Goal: Communication & Community: Answer question/provide support

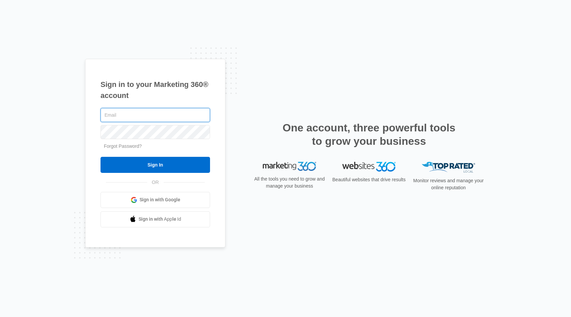
type input "[EMAIL_ADDRESS][DOMAIN_NAME]"
click at [155, 164] on input "Sign In" at bounding box center [156, 165] width 110 height 16
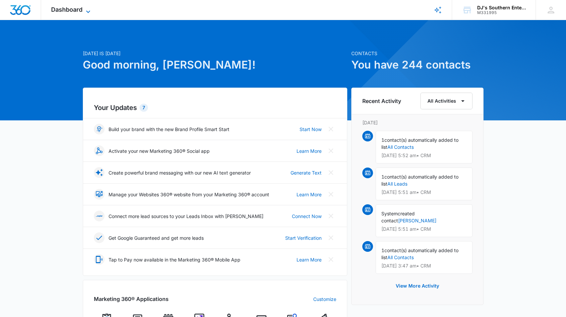
click at [89, 11] on icon at bounding box center [88, 12] width 8 height 8
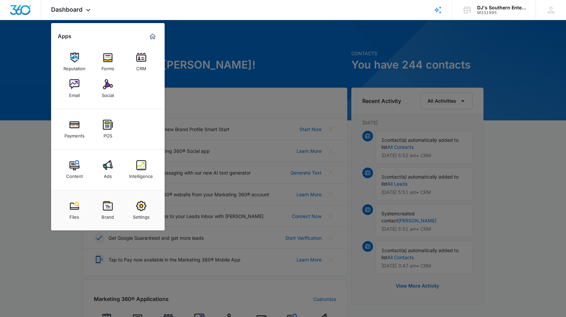
click at [138, 166] on img at bounding box center [141, 165] width 10 height 10
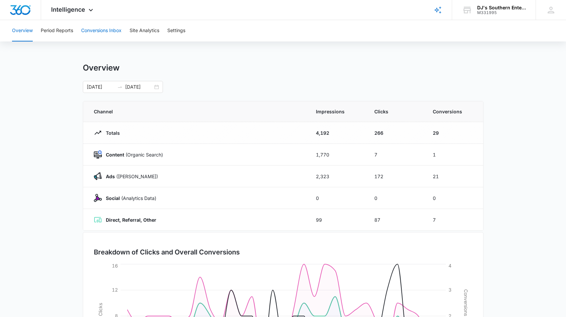
click at [113, 32] on button "Conversions Inbox" at bounding box center [101, 30] width 40 height 21
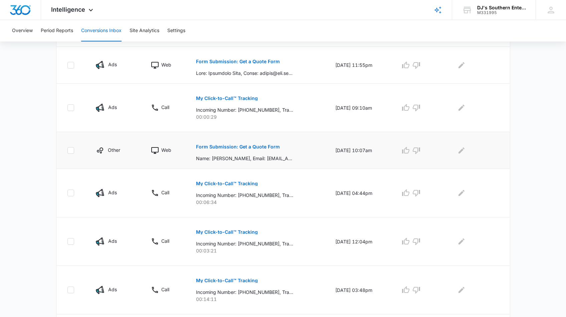
scroll to position [255, 0]
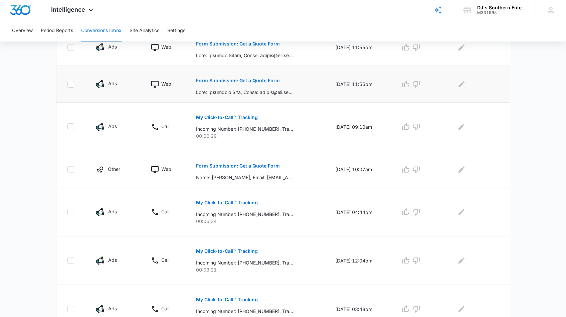
click at [217, 82] on p "Form Submission: Get a Quote Form" at bounding box center [238, 80] width 84 height 5
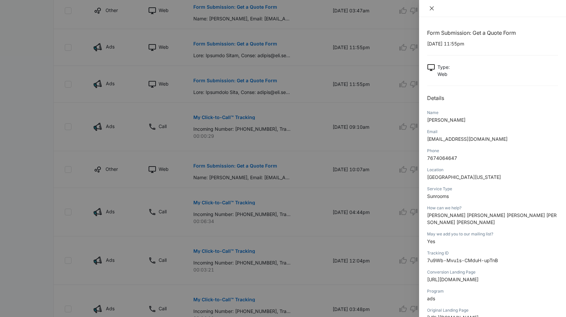
click at [432, 8] on icon "close" at bounding box center [431, 8] width 5 height 5
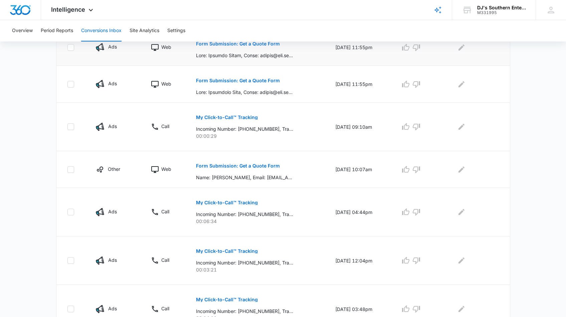
click at [230, 44] on p "Form Submission: Get a Quote Form" at bounding box center [238, 43] width 84 height 5
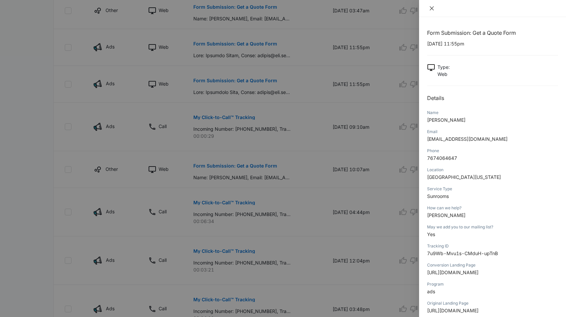
click at [432, 9] on icon "close" at bounding box center [432, 8] width 4 height 4
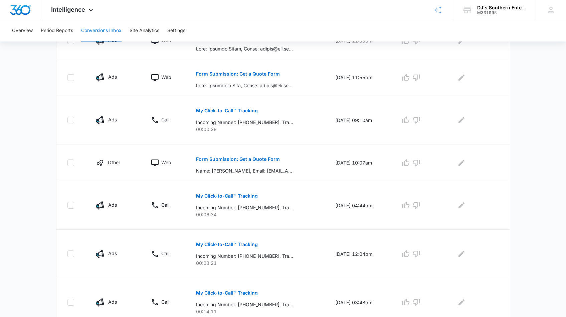
scroll to position [18, 0]
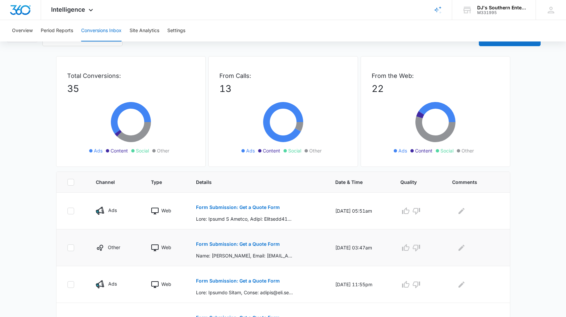
click at [203, 244] on p "Form Submission: Get a Quote Form" at bounding box center [238, 244] width 84 height 5
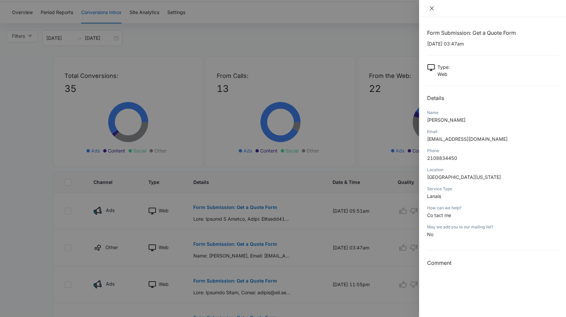
click at [431, 10] on icon "close" at bounding box center [432, 8] width 4 height 4
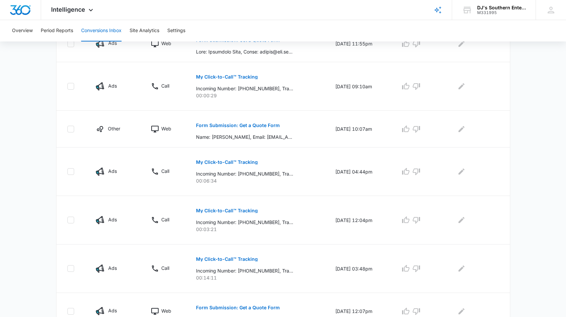
scroll to position [329, 0]
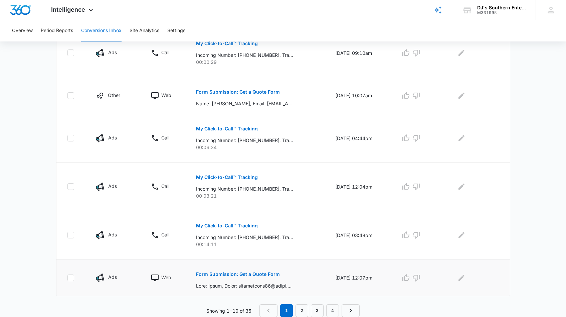
click at [229, 273] on p "Form Submission: Get a Quote Form" at bounding box center [238, 274] width 84 height 5
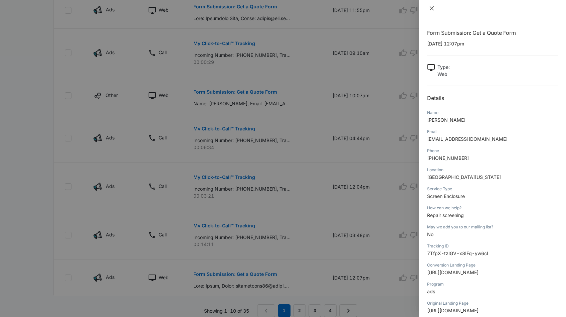
click at [432, 9] on icon "close" at bounding box center [432, 8] width 4 height 4
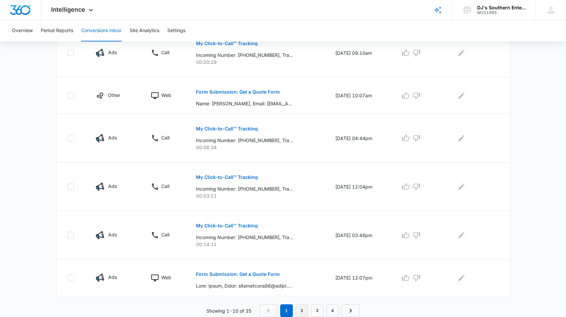
click at [302, 311] on link "2" at bounding box center [302, 310] width 13 height 13
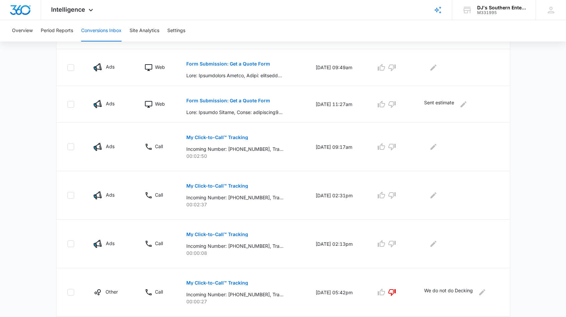
scroll to position [302, 0]
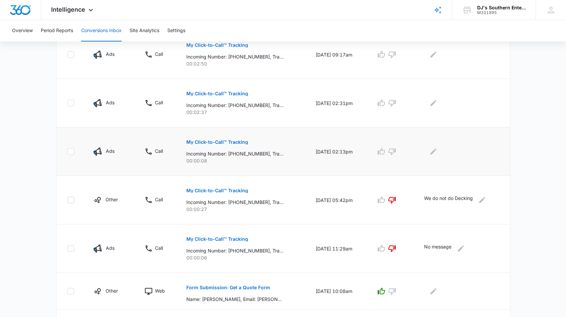
click at [238, 141] on p "My Click-to-Call™ Tracking" at bounding box center [217, 142] width 62 height 5
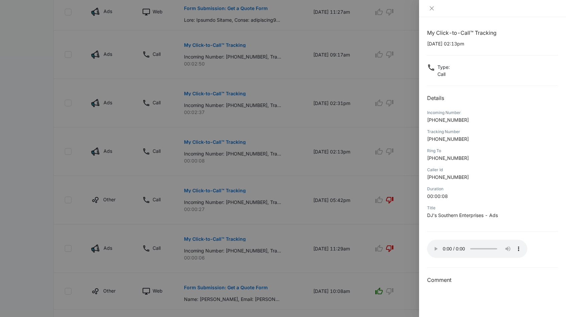
click at [435, 247] on audio "Your browser does not support the audio tag." at bounding box center [477, 249] width 100 height 18
click at [432, 6] on icon "close" at bounding box center [431, 8] width 5 height 5
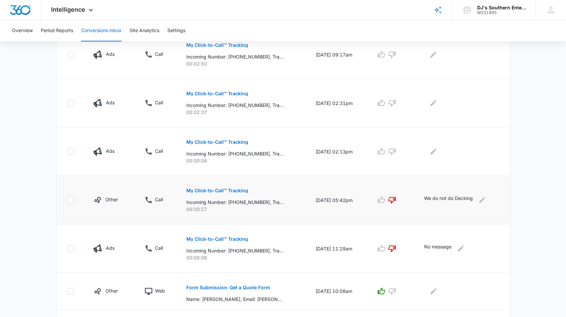
scroll to position [352, 0]
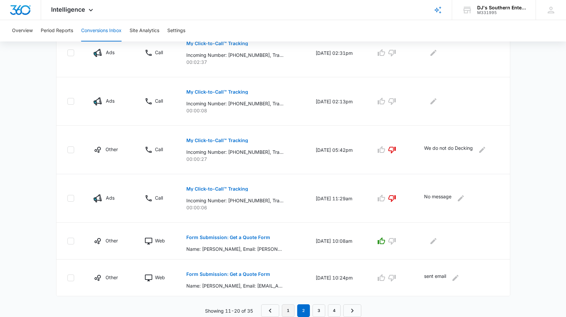
click at [290, 311] on link "1" at bounding box center [288, 310] width 13 height 13
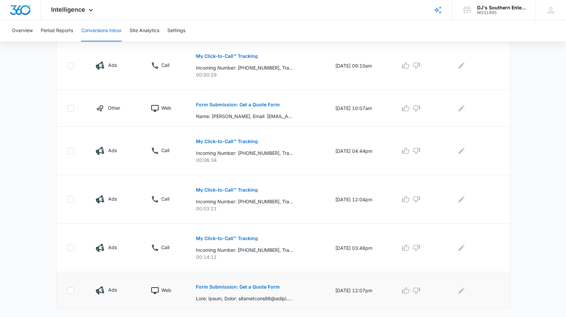
scroll to position [329, 0]
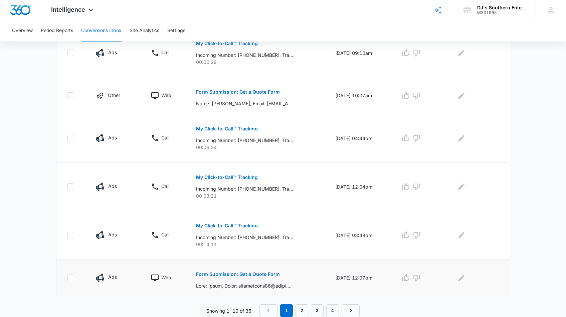
click at [234, 274] on p "Form Submission: Get a Quote Form" at bounding box center [238, 274] width 84 height 5
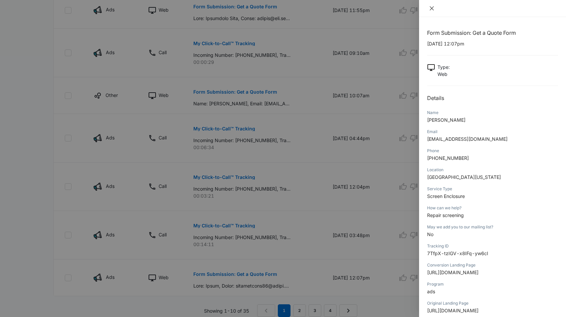
click at [431, 8] on icon "close" at bounding box center [432, 8] width 4 height 4
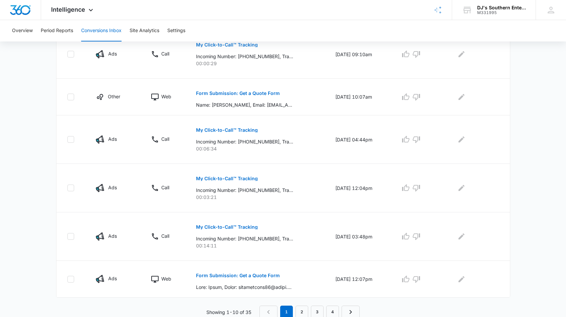
scroll to position [0, 0]
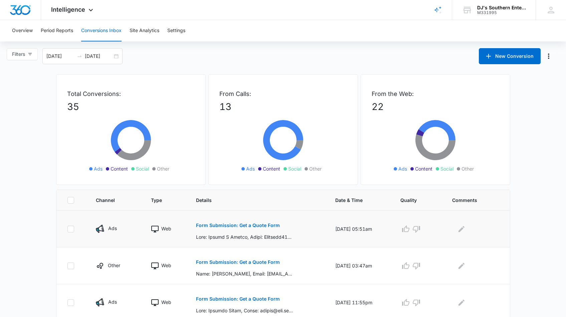
click at [220, 225] on p "Form Submission: Get a Quote Form" at bounding box center [238, 225] width 84 height 5
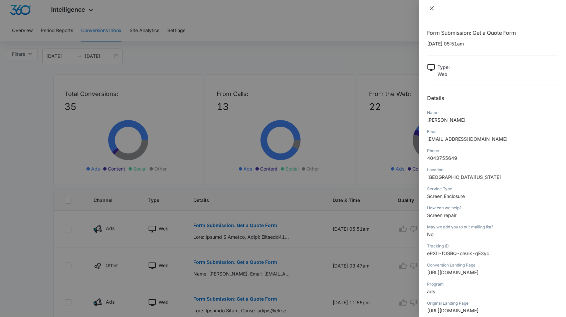
click at [432, 9] on icon "close" at bounding box center [432, 8] width 4 height 4
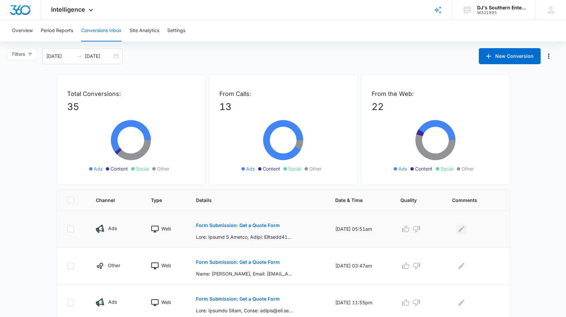
click at [464, 228] on icon "Edit Comments" at bounding box center [462, 228] width 6 height 6
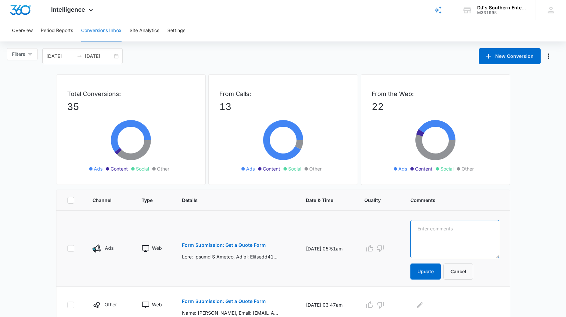
click at [437, 227] on textarea at bounding box center [455, 239] width 89 height 38
type textarea "Estimate given"
click at [423, 271] on button "Update" at bounding box center [426, 271] width 30 height 16
click at [421, 269] on button "Update" at bounding box center [426, 271] width 30 height 16
click at [403, 286] on td at bounding box center [379, 304] width 46 height 37
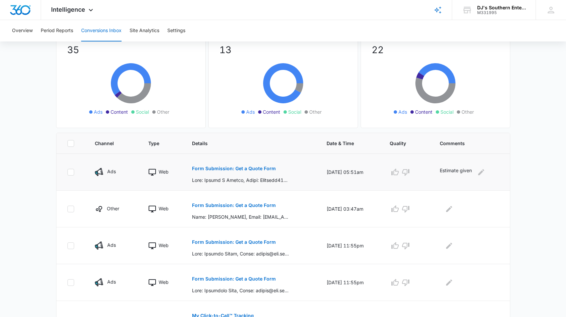
scroll to position [108, 0]
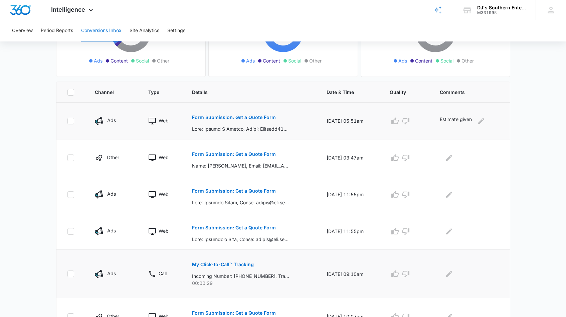
click at [241, 263] on p "My Click-to-Call™ Tracking" at bounding box center [223, 264] width 62 height 5
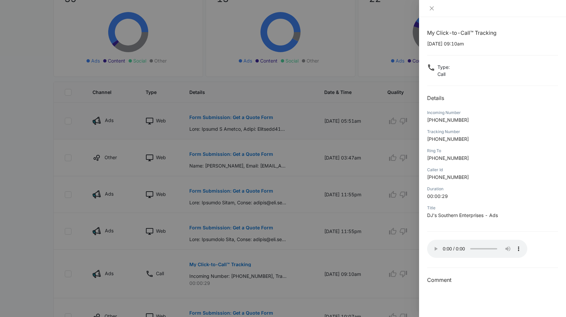
click at [435, 247] on audio "Your browser does not support the audio tag." at bounding box center [477, 249] width 100 height 18
click at [433, 10] on icon "close" at bounding box center [432, 8] width 4 height 4
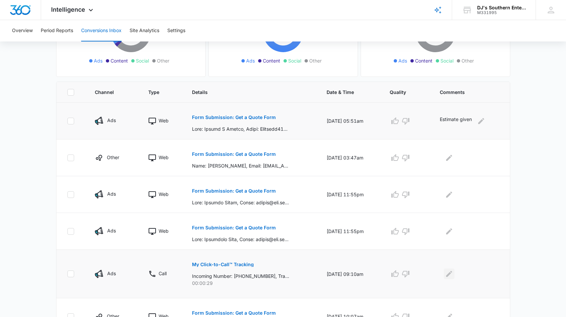
click at [452, 273] on icon "Edit Comments" at bounding box center [449, 274] width 6 height 6
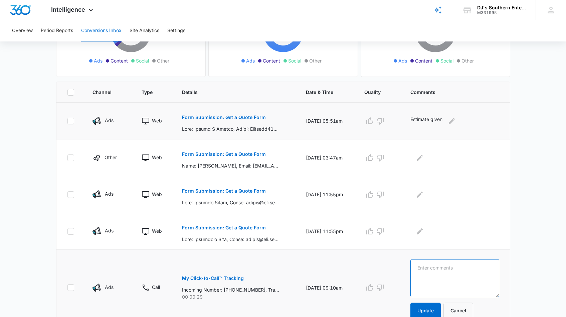
click at [441, 271] on textarea at bounding box center [455, 278] width 89 height 38
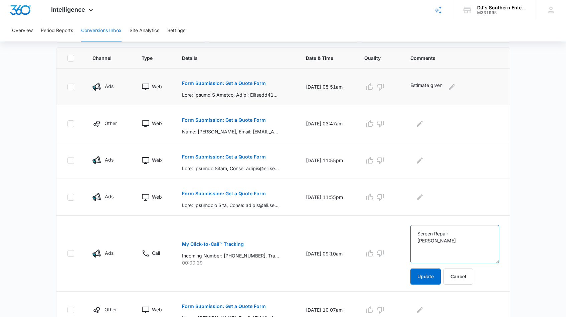
scroll to position [170, 0]
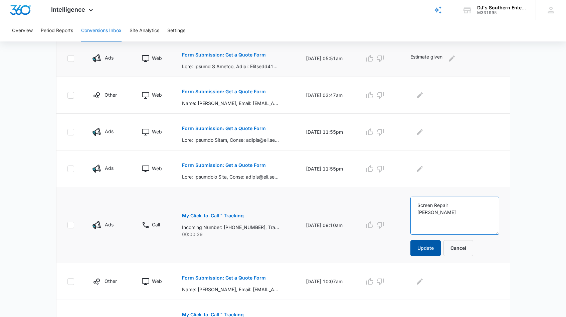
type textarea "Screen Repair Adam"
click at [430, 248] on button "Update" at bounding box center [426, 248] width 30 height 16
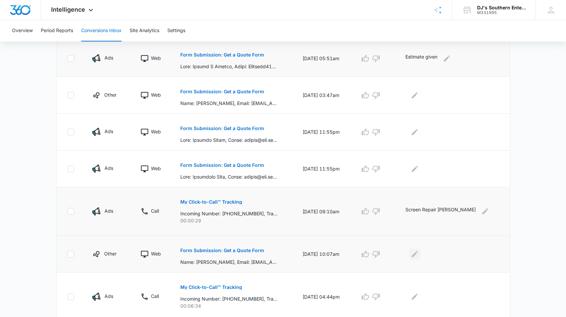
click at [418, 254] on icon "Edit Comments" at bounding box center [415, 254] width 6 height 6
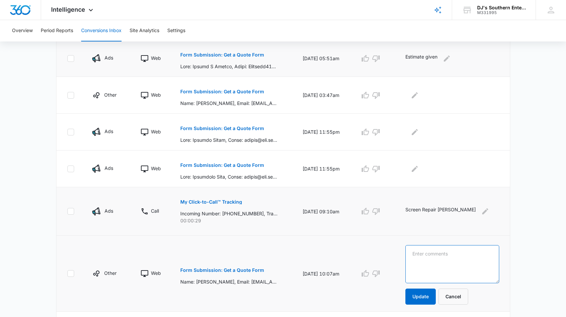
click at [437, 253] on textarea at bounding box center [453, 264] width 94 height 38
type textarea "estimate today"
click at [430, 297] on button "Update" at bounding box center [421, 296] width 30 height 16
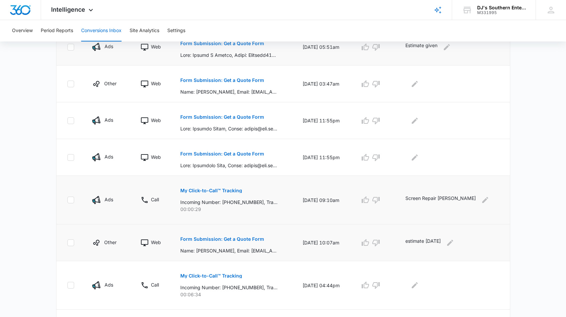
scroll to position [188, 0]
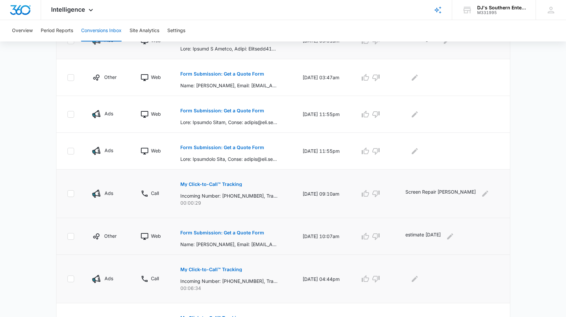
click at [195, 269] on p "My Click-to-Call™ Tracking" at bounding box center [211, 269] width 62 height 5
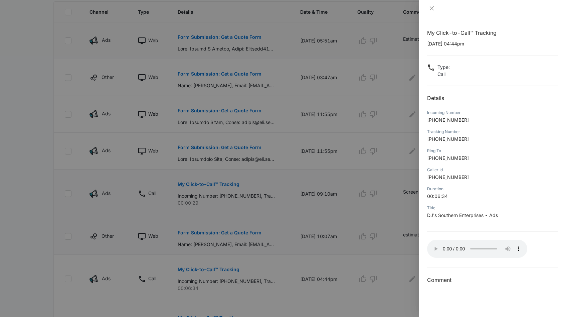
click at [436, 248] on audio "Your browser does not support the audio tag." at bounding box center [477, 249] width 100 height 18
click at [432, 7] on icon "close" at bounding box center [431, 8] width 5 height 5
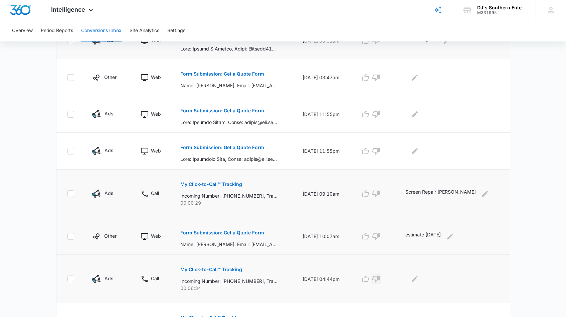
click at [380, 278] on icon "button" at bounding box center [376, 279] width 8 height 8
click at [418, 279] on icon "Edit Comments" at bounding box center [415, 279] width 6 height 6
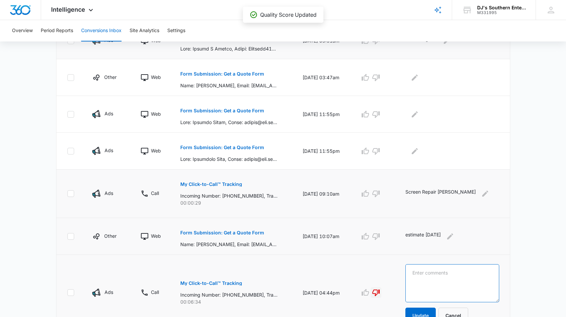
click at [438, 274] on textarea at bounding box center [453, 283] width 94 height 38
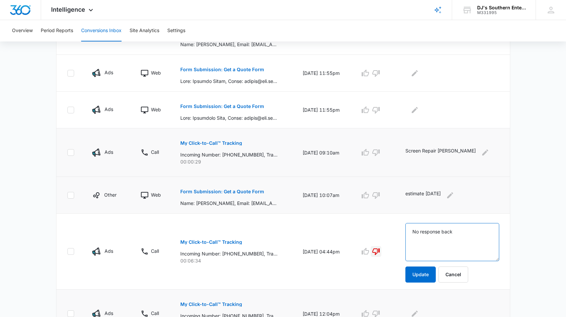
scroll to position [240, 0]
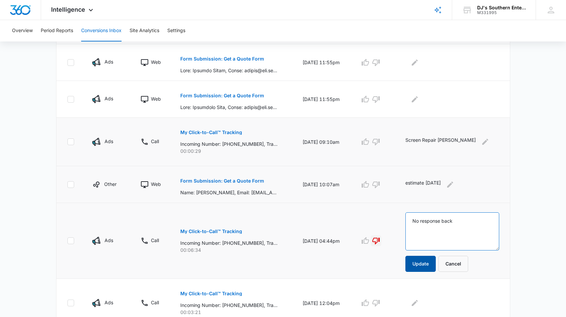
type textarea "No response back"
click at [430, 262] on button "Update" at bounding box center [421, 264] width 30 height 16
click at [423, 264] on button "Update" at bounding box center [421, 264] width 30 height 16
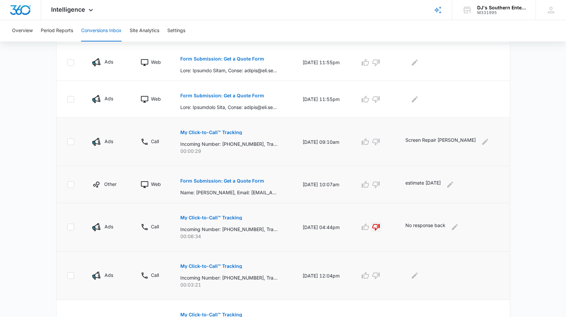
click at [226, 266] on p "My Click-to-Call™ Tracking" at bounding box center [211, 266] width 62 height 5
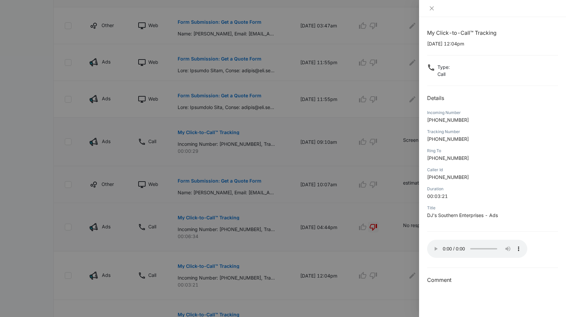
click at [435, 247] on audio "Your browser does not support the audio tag." at bounding box center [477, 249] width 100 height 18
click at [432, 9] on icon "close" at bounding box center [432, 8] width 4 height 4
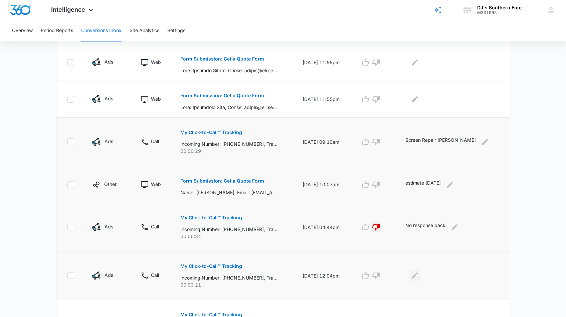
click at [418, 275] on icon "Edit Comments" at bounding box center [415, 275] width 6 height 6
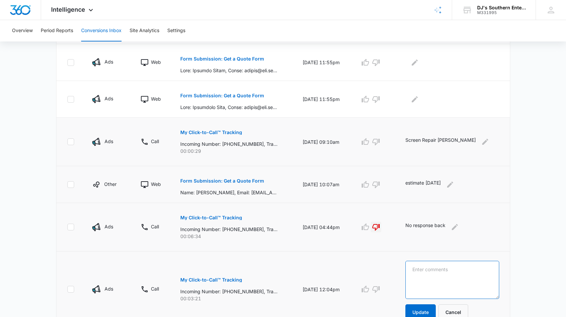
click at [430, 272] on textarea at bounding box center [453, 280] width 94 height 38
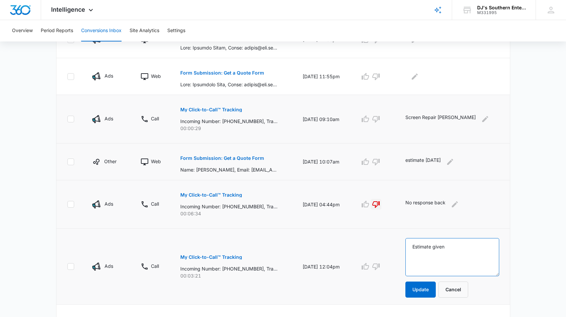
scroll to position [335, 0]
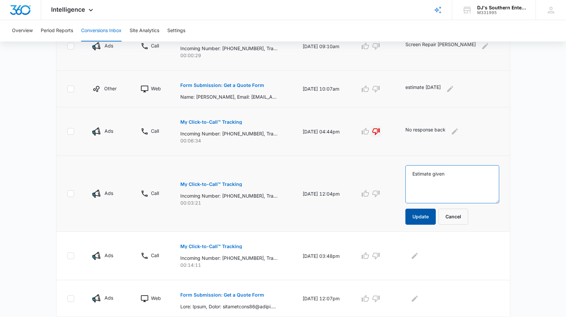
type textarea "Estimate given"
click at [423, 216] on button "Update" at bounding box center [421, 216] width 30 height 16
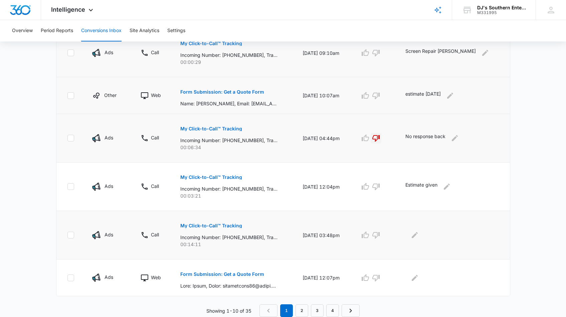
click at [206, 224] on p "My Click-to-Call™ Tracking" at bounding box center [211, 225] width 62 height 5
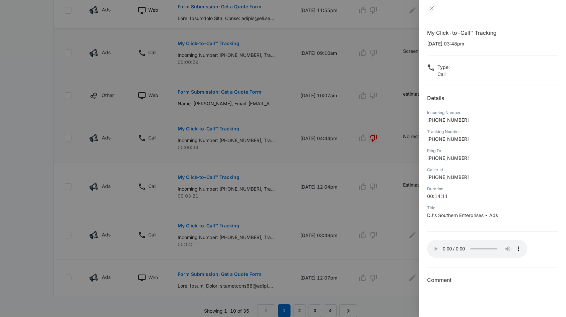
click at [433, 246] on audio "Your browser does not support the audio tag." at bounding box center [477, 249] width 100 height 18
click at [432, 7] on icon "close" at bounding box center [431, 8] width 5 height 5
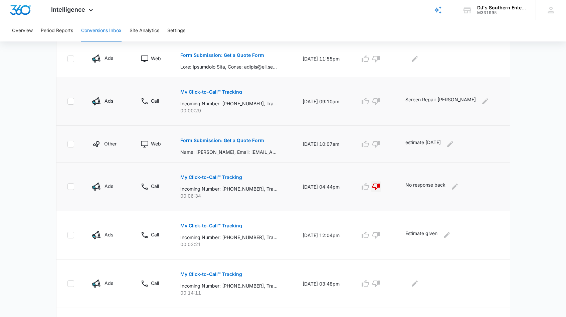
scroll to position [279, 0]
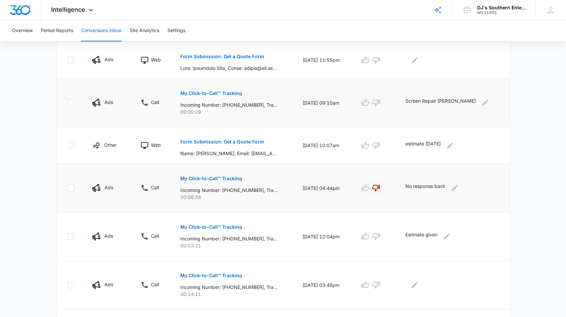
click at [216, 176] on button "My Click-to-Call™ Tracking" at bounding box center [211, 178] width 62 height 16
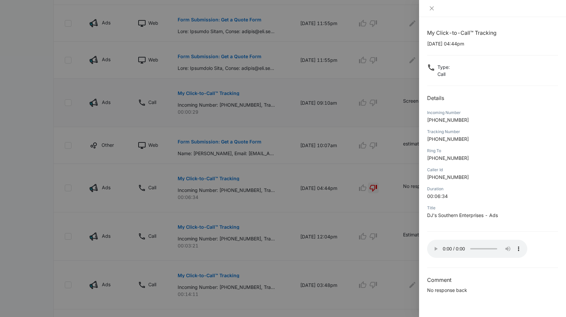
click at [435, 247] on audio "Your browser does not support the audio tag." at bounding box center [477, 249] width 100 height 18
click at [434, 245] on audio "Your browser does not support the audio tag." at bounding box center [477, 249] width 100 height 18
click at [432, 8] on icon "close" at bounding box center [431, 8] width 5 height 5
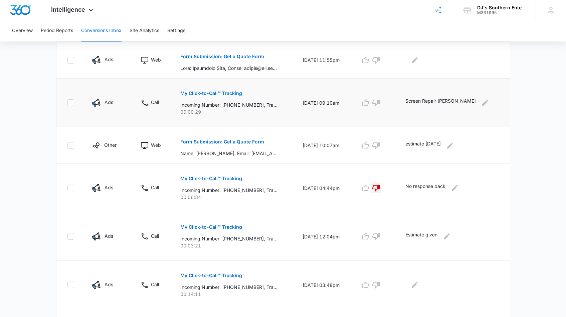
click at [380, 189] on icon "button" at bounding box center [375, 188] width 7 height 7
click at [369, 188] on icon "button" at bounding box center [365, 188] width 8 height 8
click at [471, 186] on div "No response back" at bounding box center [453, 187] width 94 height 11
click at [458, 188] on icon "Edit Comments" at bounding box center [455, 188] width 6 height 6
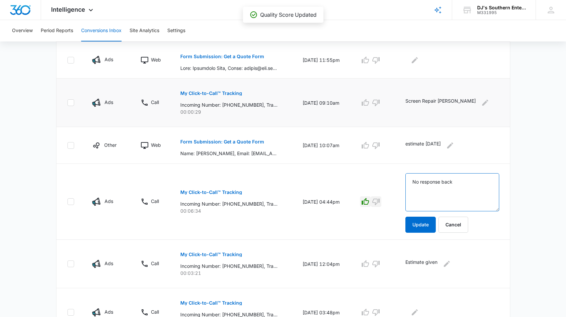
drag, startPoint x: 462, startPoint y: 181, endPoint x: 405, endPoint y: 180, distance: 57.8
click at [405, 180] on tr "Ads Call My Click-to-Call™ Tracking Incoming Number: +19046738295, Tracking Num…" at bounding box center [283, 202] width 454 height 76
type textarea "Sold"
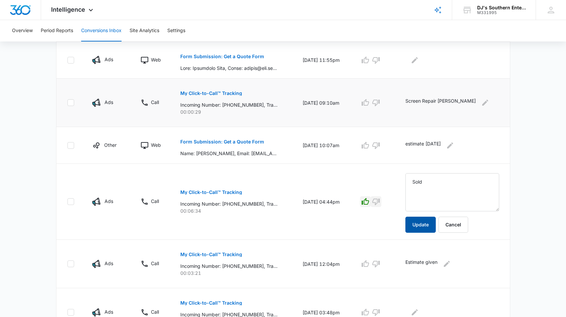
click at [436, 221] on button "Update" at bounding box center [421, 224] width 30 height 16
click at [426, 225] on button "Update" at bounding box center [421, 224] width 30 height 16
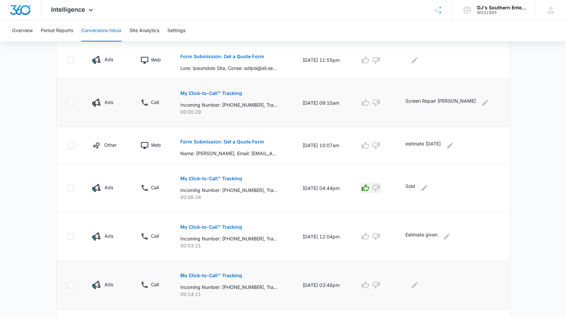
click at [198, 274] on p "My Click-to-Call™ Tracking" at bounding box center [211, 275] width 62 height 5
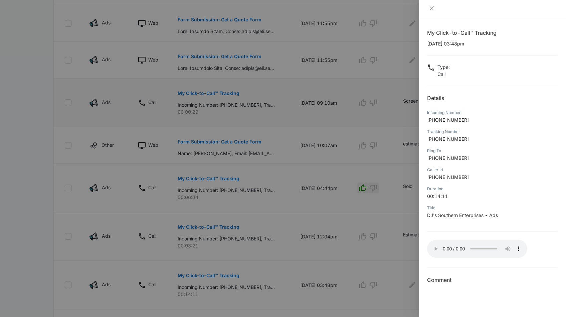
click at [434, 246] on audio "Your browser does not support the audio tag." at bounding box center [477, 249] width 100 height 18
click at [431, 7] on icon "close" at bounding box center [432, 8] width 4 height 4
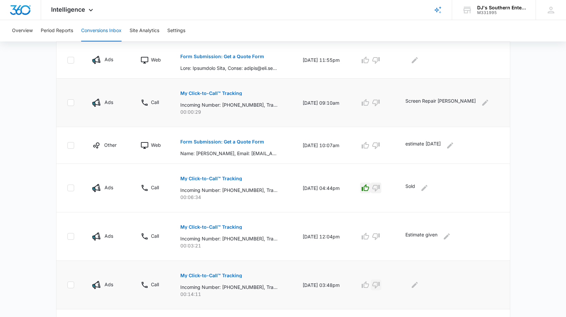
click at [380, 285] on icon "button" at bounding box center [375, 285] width 7 height 7
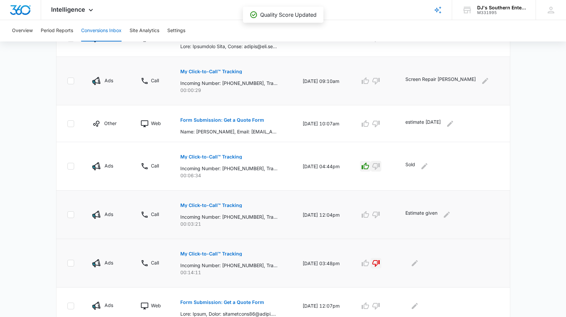
scroll to position [329, 0]
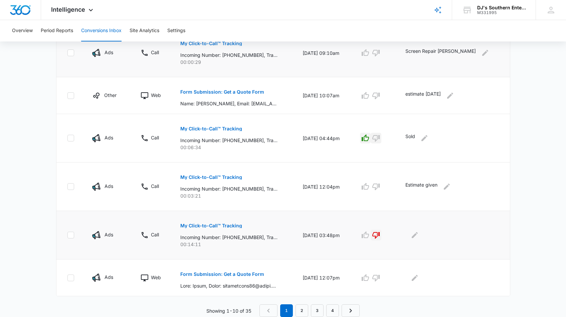
click at [544, 209] on main "Filters 08/17/2025 09/16/2025 New Conversion Total Conversions: 35 Ads Content …" at bounding box center [283, 17] width 566 height 597
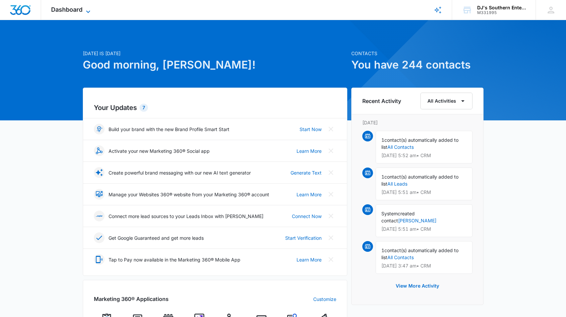
click at [87, 10] on icon at bounding box center [88, 12] width 8 height 8
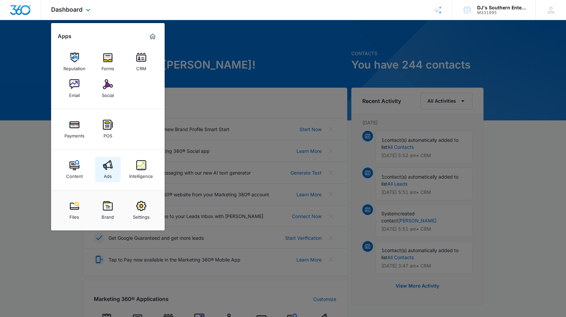
click at [106, 170] on img at bounding box center [108, 165] width 10 height 10
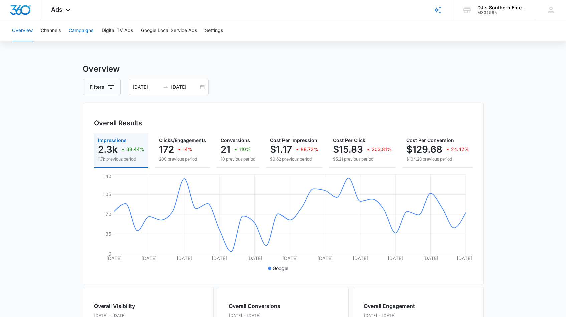
click at [88, 31] on button "Campaigns" at bounding box center [81, 30] width 25 height 21
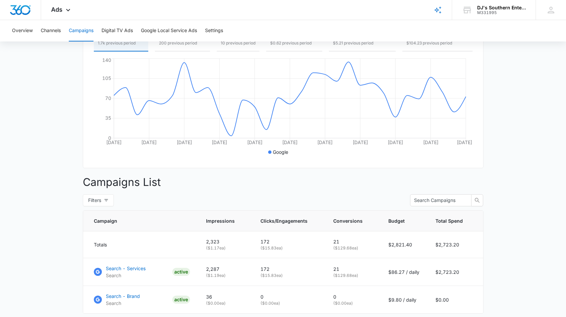
scroll to position [165, 0]
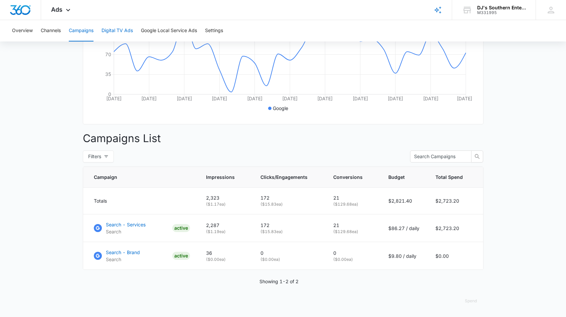
click at [115, 31] on button "Digital TV Ads" at bounding box center [117, 30] width 31 height 21
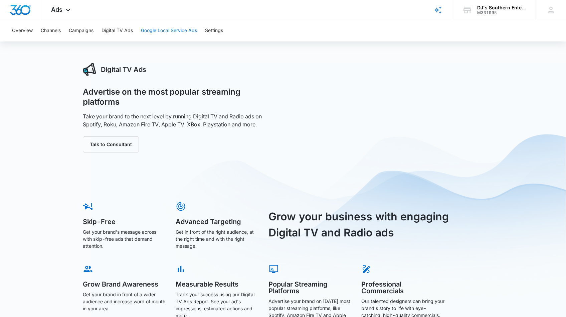
click at [150, 30] on button "Google Local Service Ads" at bounding box center [169, 30] width 56 height 21
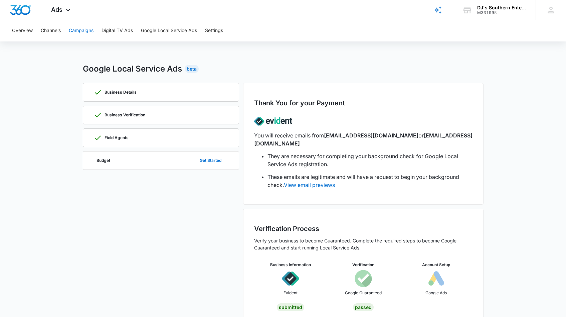
click at [86, 30] on button "Campaigns" at bounding box center [81, 30] width 25 height 21
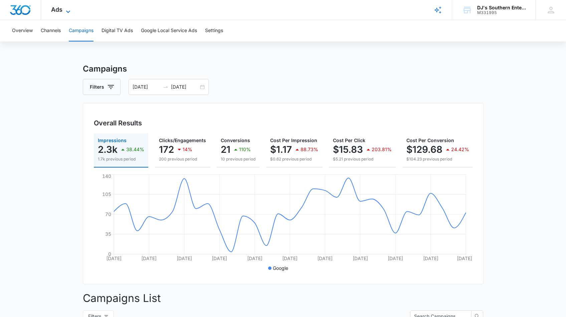
click at [68, 10] on icon at bounding box center [68, 12] width 8 height 8
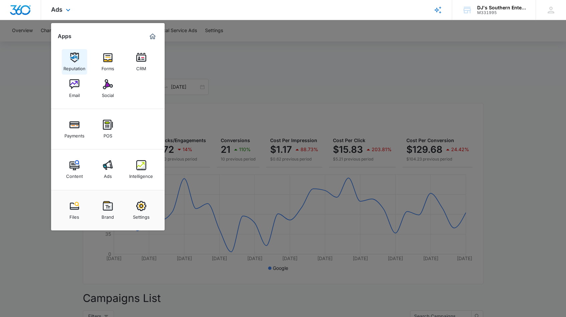
click at [74, 58] on img at bounding box center [74, 57] width 10 height 10
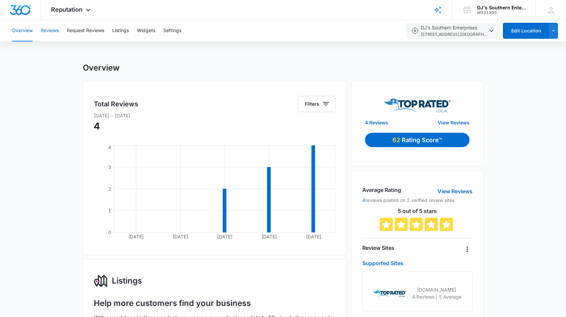
click at [51, 30] on button "Reviews" at bounding box center [50, 30] width 18 height 21
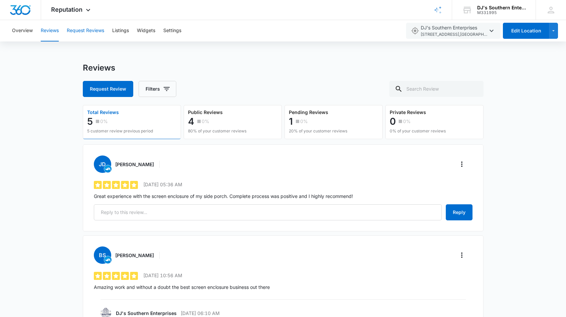
click at [97, 32] on button "Request Reviews" at bounding box center [85, 30] width 37 height 21
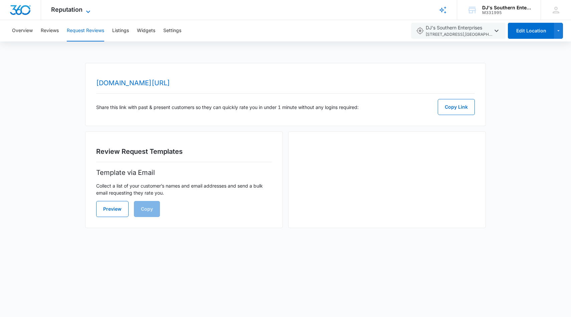
click at [89, 9] on icon at bounding box center [88, 12] width 8 height 8
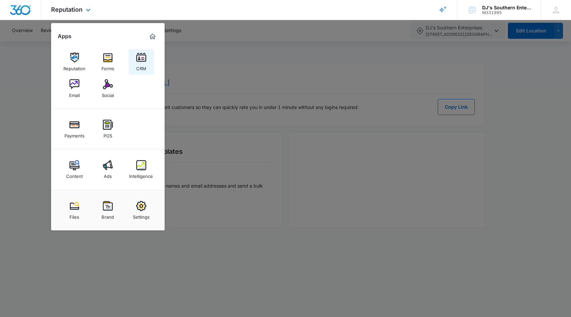
click at [139, 62] on img at bounding box center [141, 57] width 10 height 10
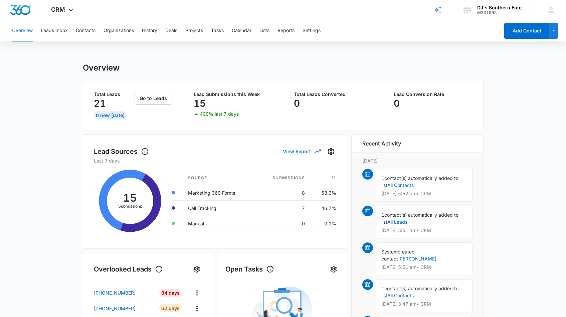
click at [299, 152] on button "View Report" at bounding box center [301, 151] width 37 height 12
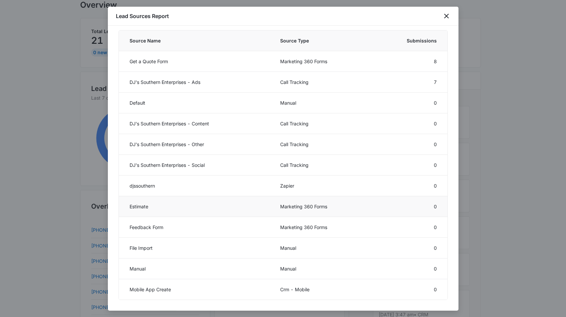
scroll to position [90, 0]
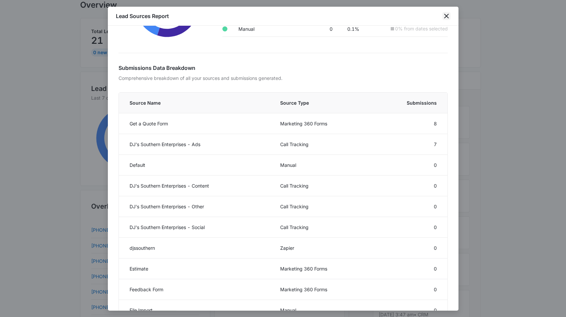
click at [447, 16] on icon "close" at bounding box center [446, 16] width 5 height 5
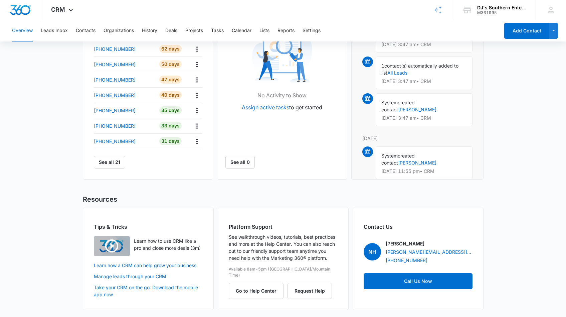
scroll to position [0, 0]
